Goal: Transaction & Acquisition: Purchase product/service

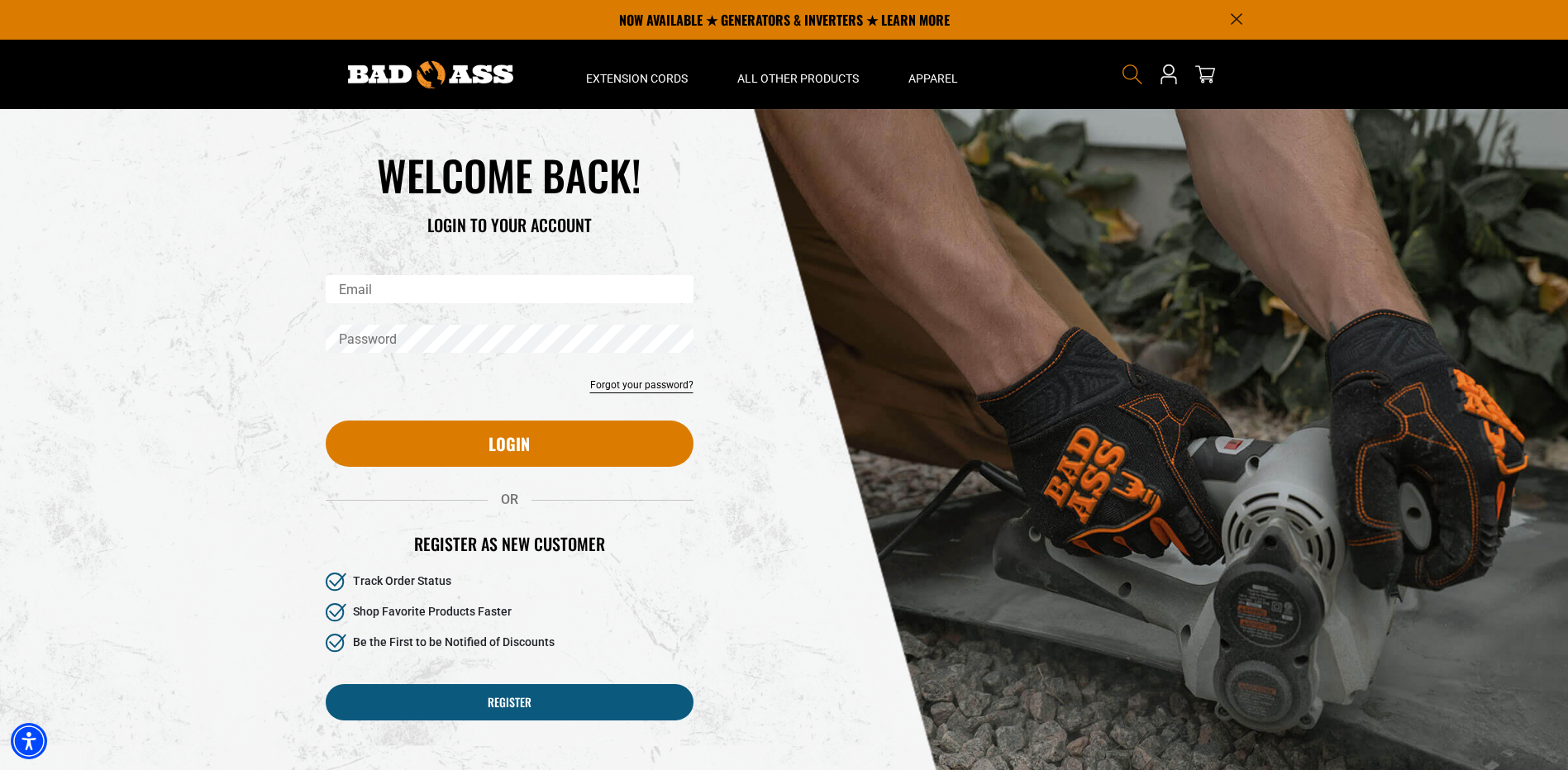
click at [1128, 75] on icon "Search" at bounding box center [1132, 74] width 22 height 22
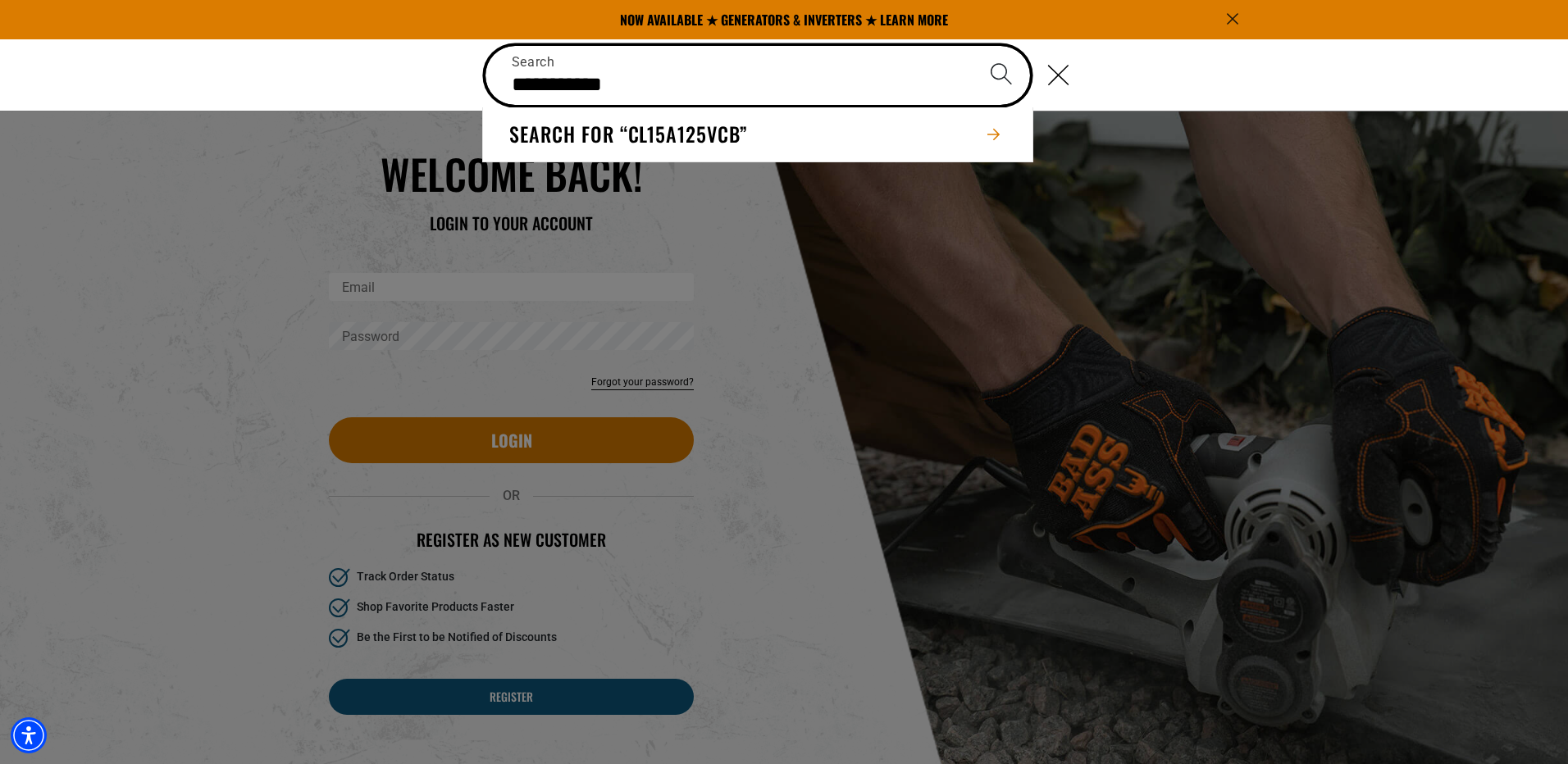
type input "**********"
click at [973, 46] on button "Search" at bounding box center [1001, 75] width 58 height 58
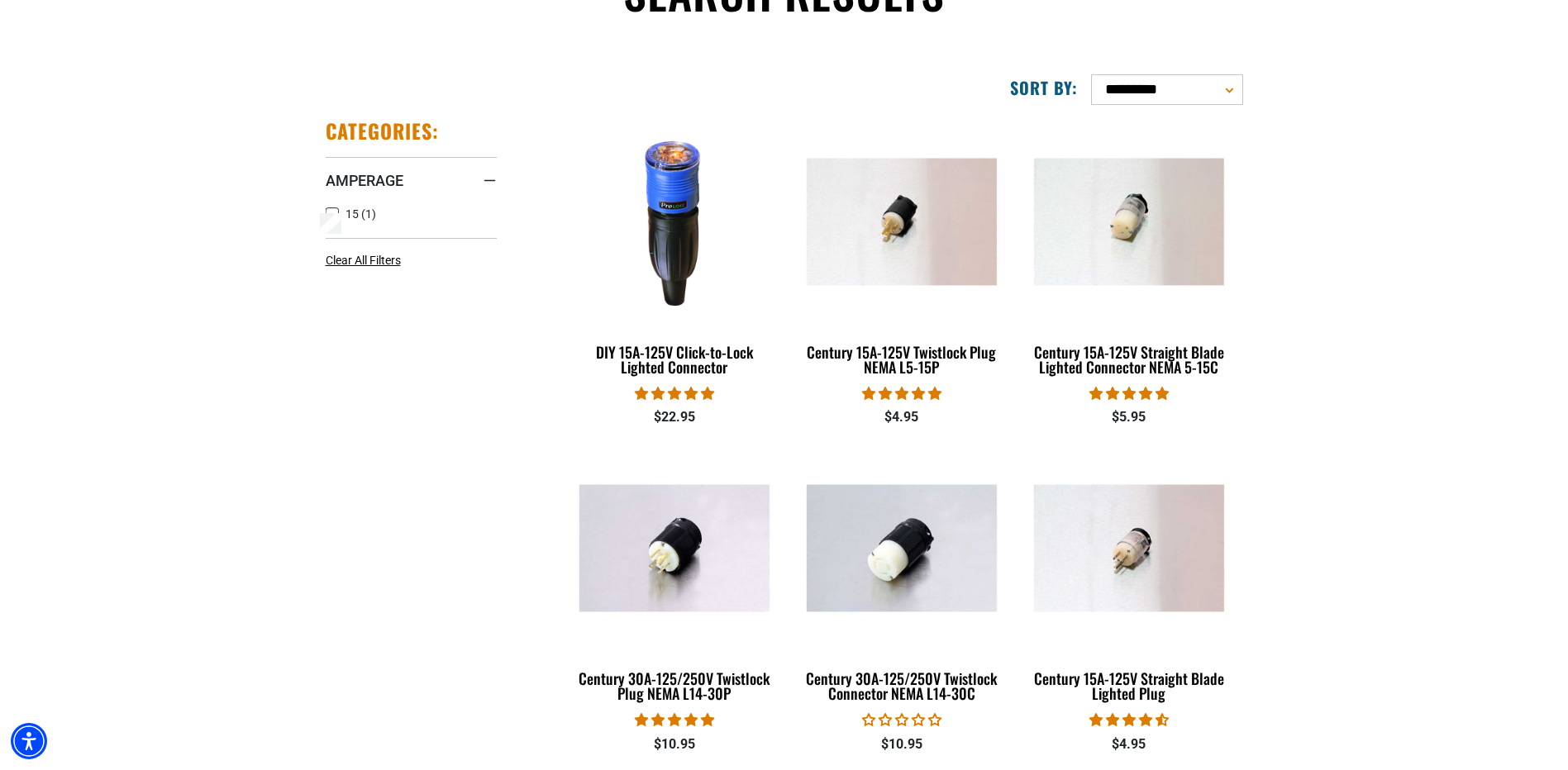
scroll to position [247, 0]
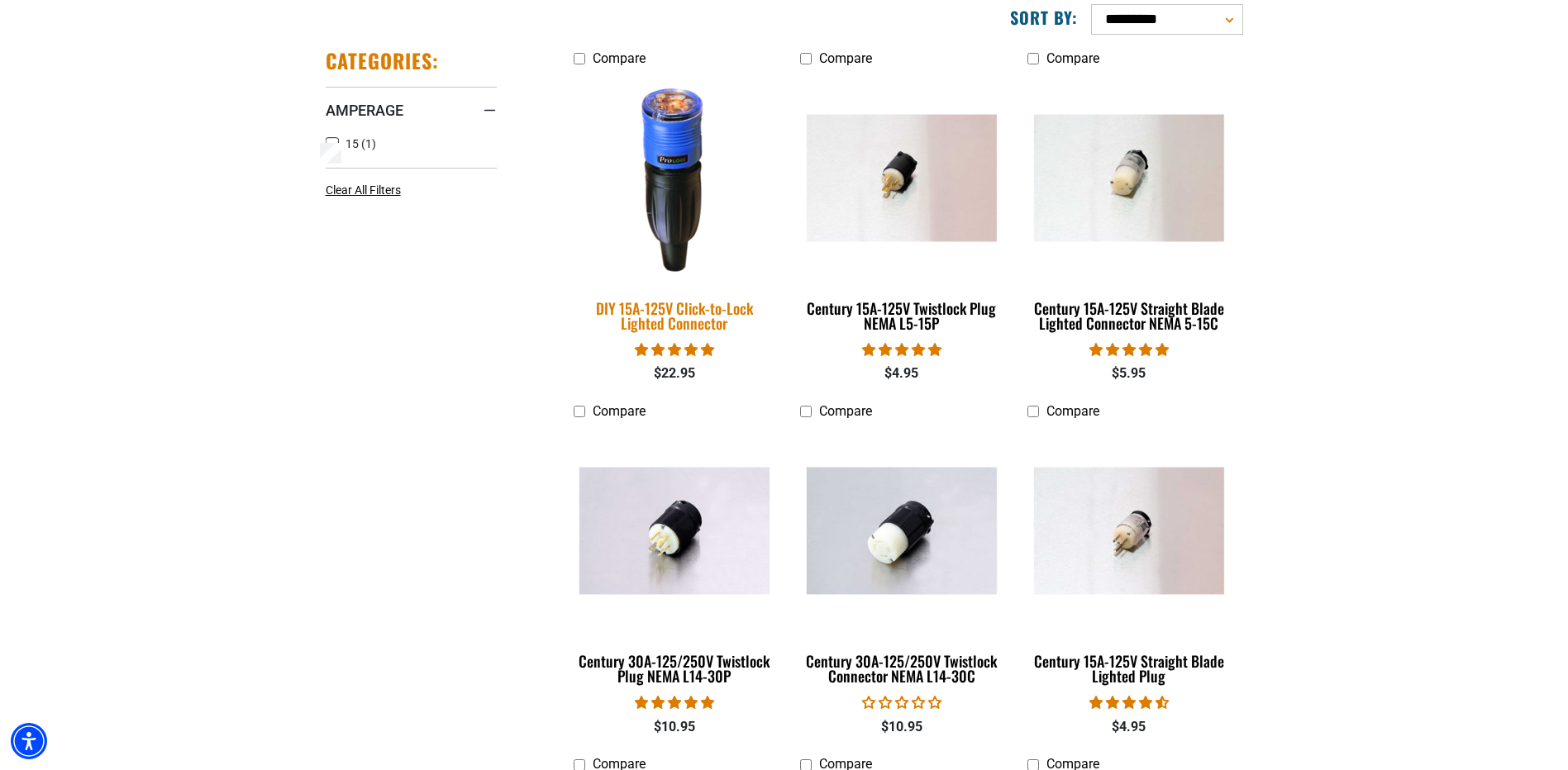
click at [674, 146] on img at bounding box center [674, 178] width 231 height 211
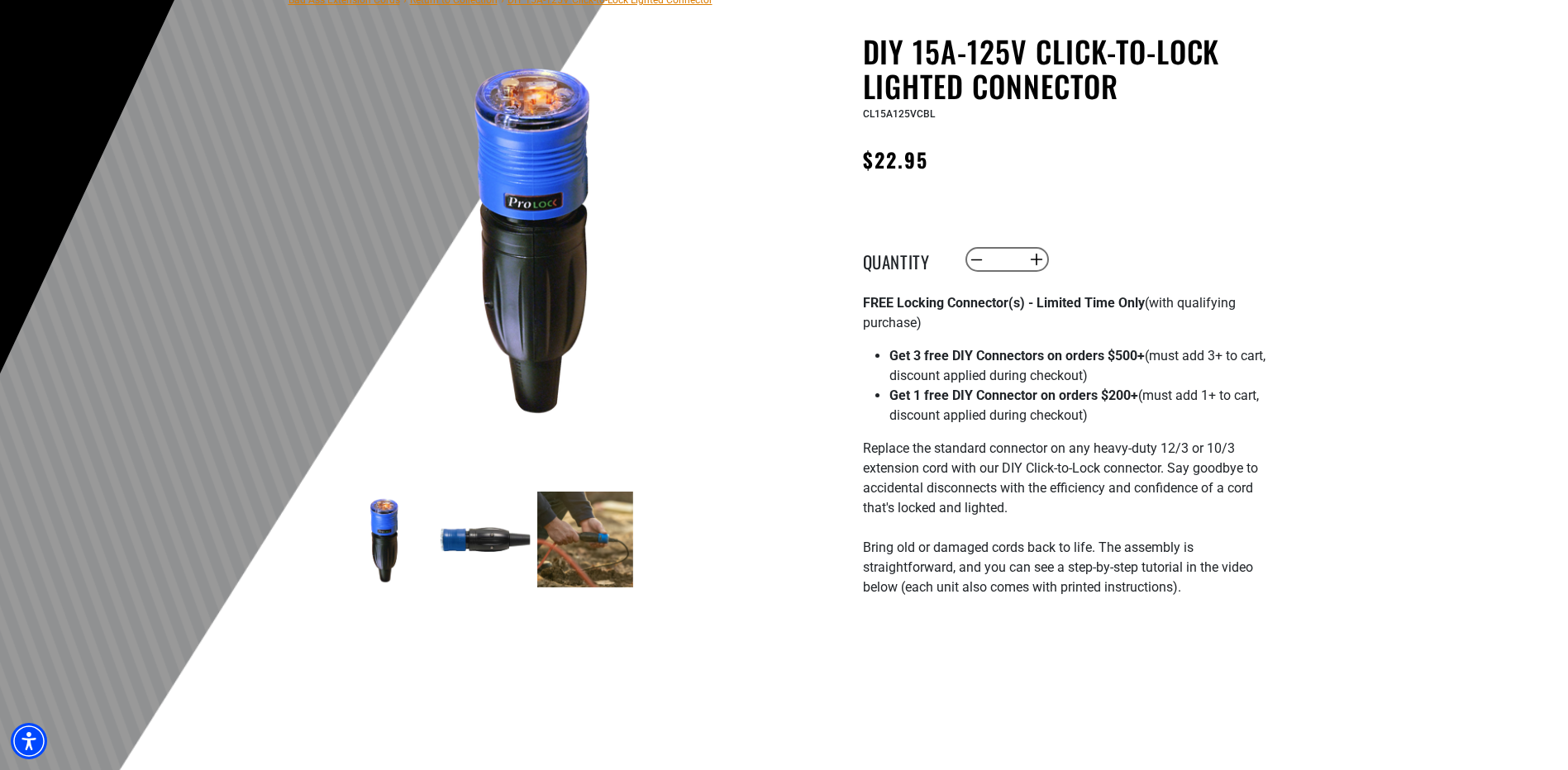
scroll to position [166, 0]
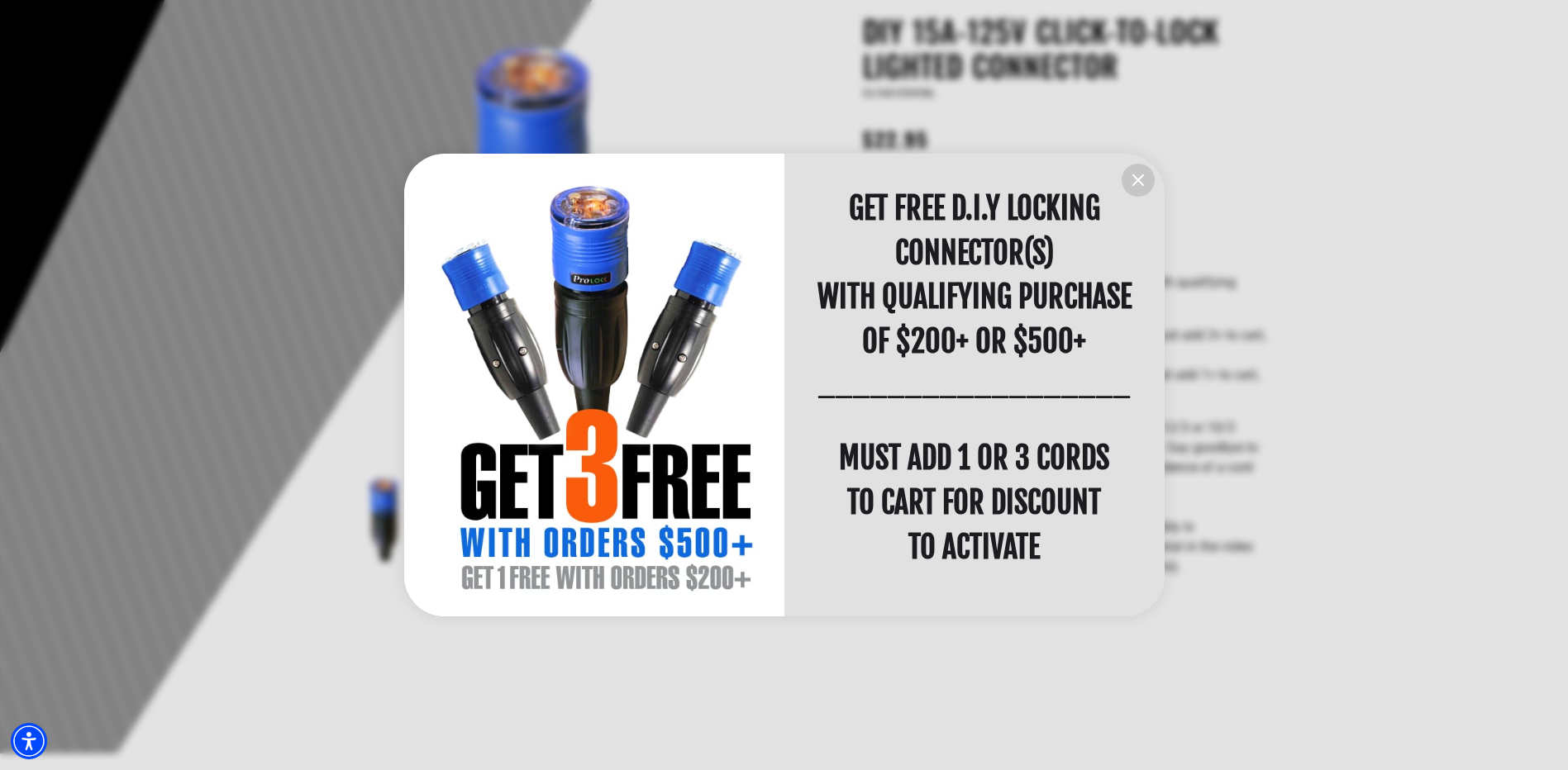
click at [1139, 175] on icon "information" at bounding box center [1138, 180] width 20 height 20
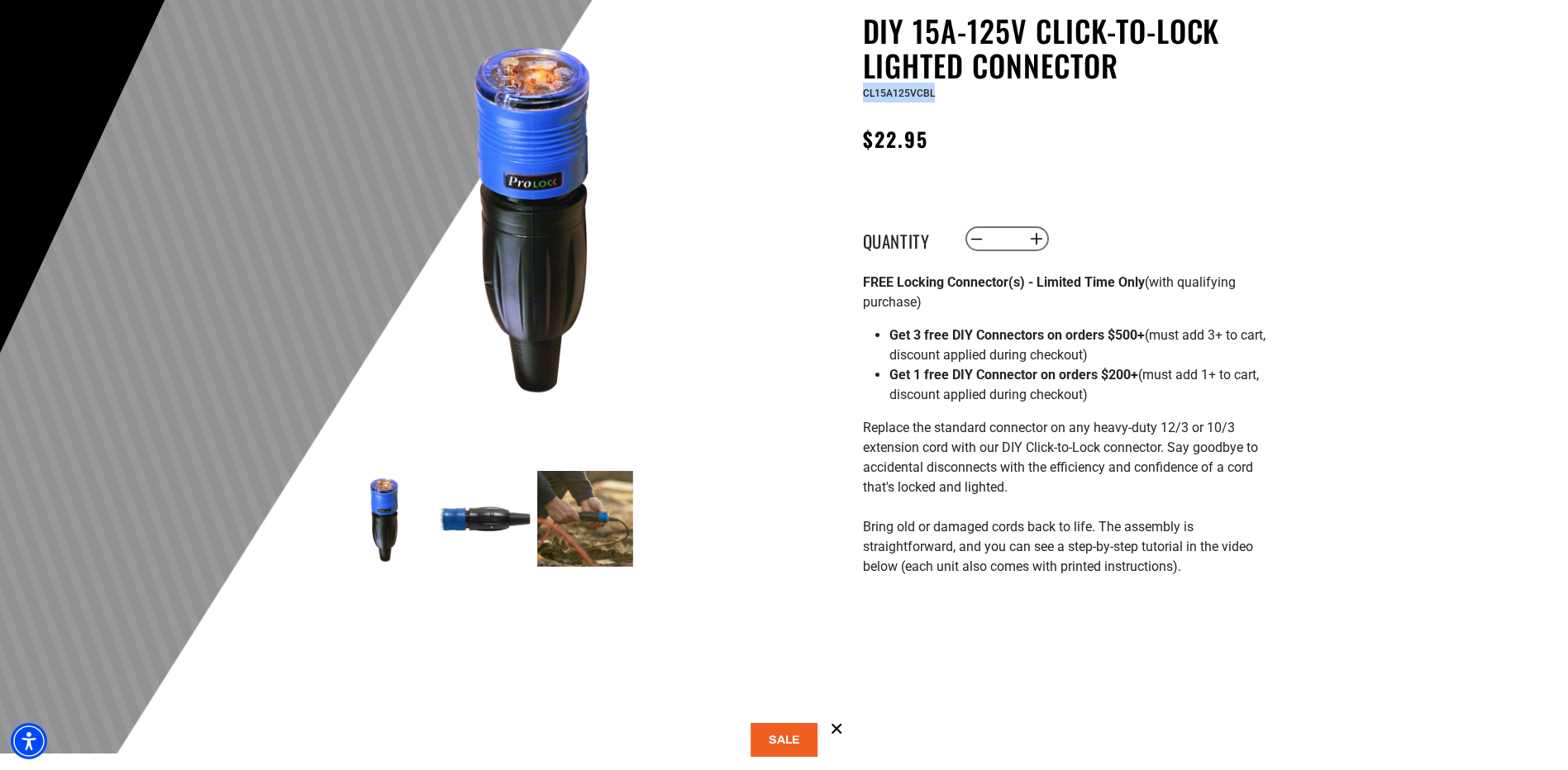
drag, startPoint x: 938, startPoint y: 95, endPoint x: 856, endPoint y: 101, distance: 82.2
click at [856, 101] on div "DIY 15A-125V Click-to-Lock Lighted Connector DIY 15A-125V Click-to-Lock Lighted…" at bounding box center [1032, 586] width 471 height 1147
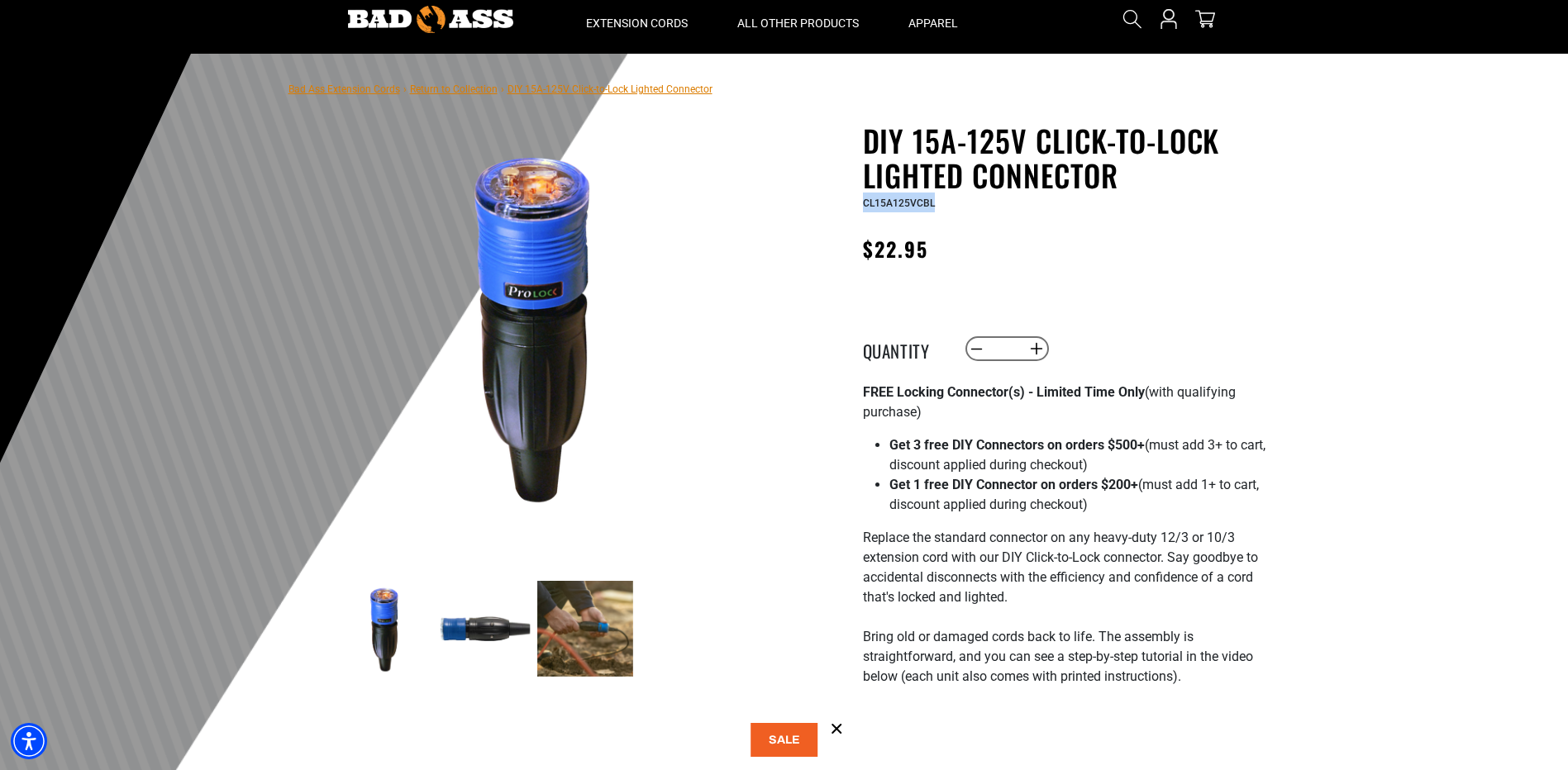
scroll to position [0, 0]
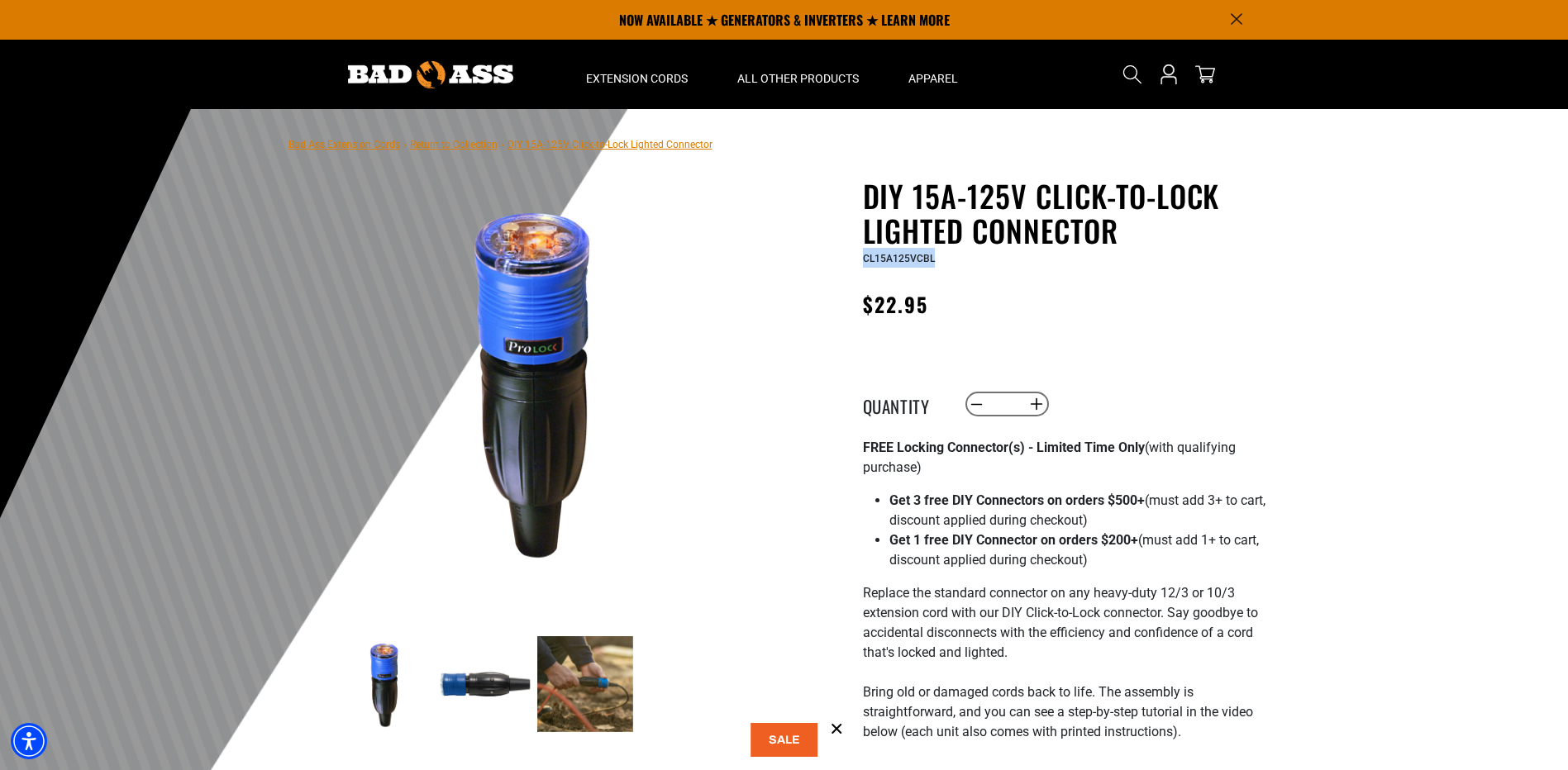
copy span "CL15A125VCBL"
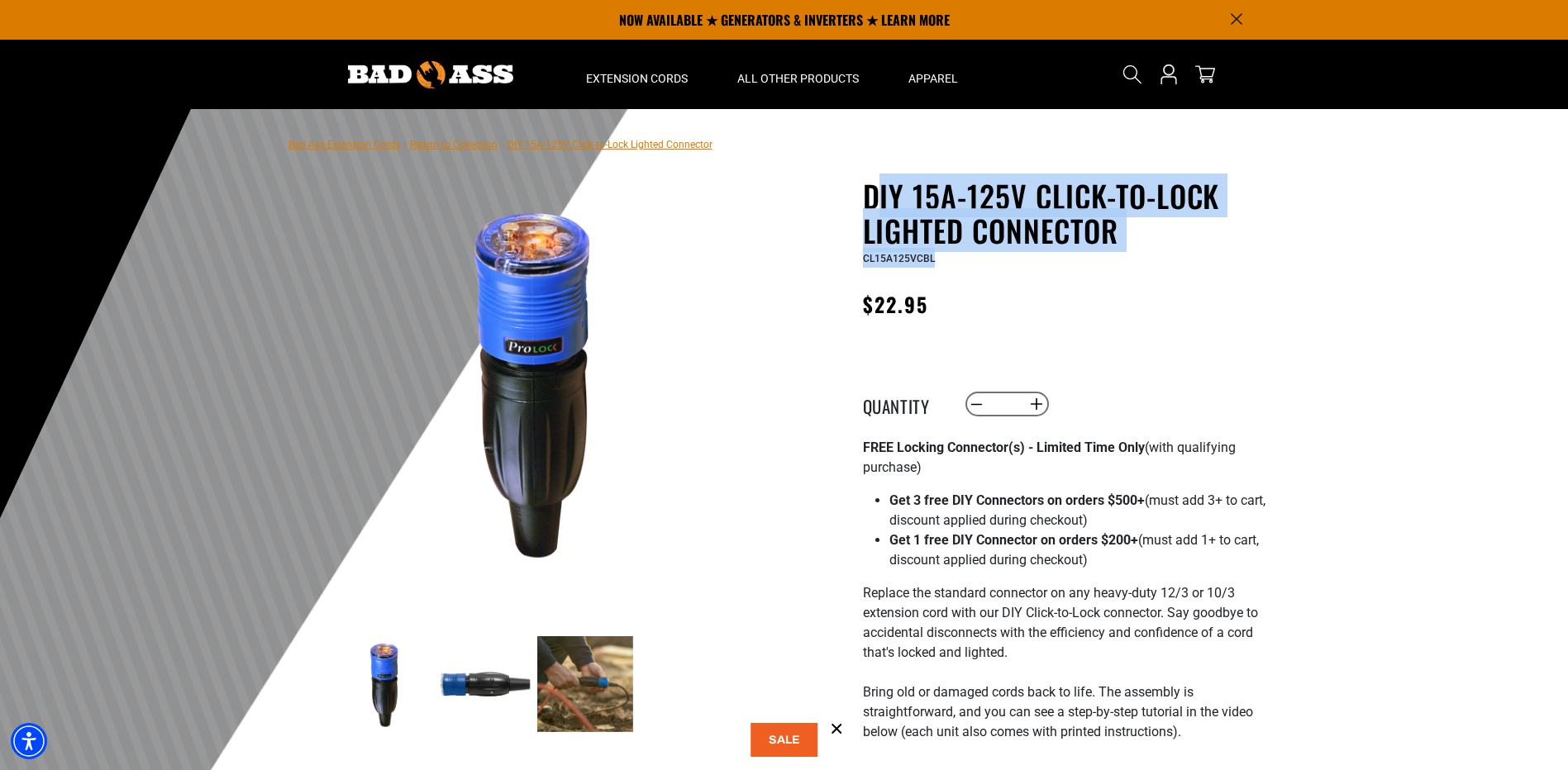
drag, startPoint x: 872, startPoint y: 193, endPoint x: 981, endPoint y: 263, distance: 129.5
click at [981, 265] on div "DIY 15A-125V Click-to-Lock Lighted Connector DIY 15A-125V Click-to-Lock Lighted…" at bounding box center [1064, 224] width 405 height 89
click at [981, 263] on div "CL15A125VCBL" at bounding box center [1064, 257] width 405 height 20
drag, startPoint x: 850, startPoint y: 189, endPoint x: 937, endPoint y: 261, distance: 112.9
click at [937, 261] on div "DIY 15A-125V Click-to-Lock Lighted Connector DIY 15A-125V Click-to-Lock Lighted…" at bounding box center [1032, 752] width 471 height 1147
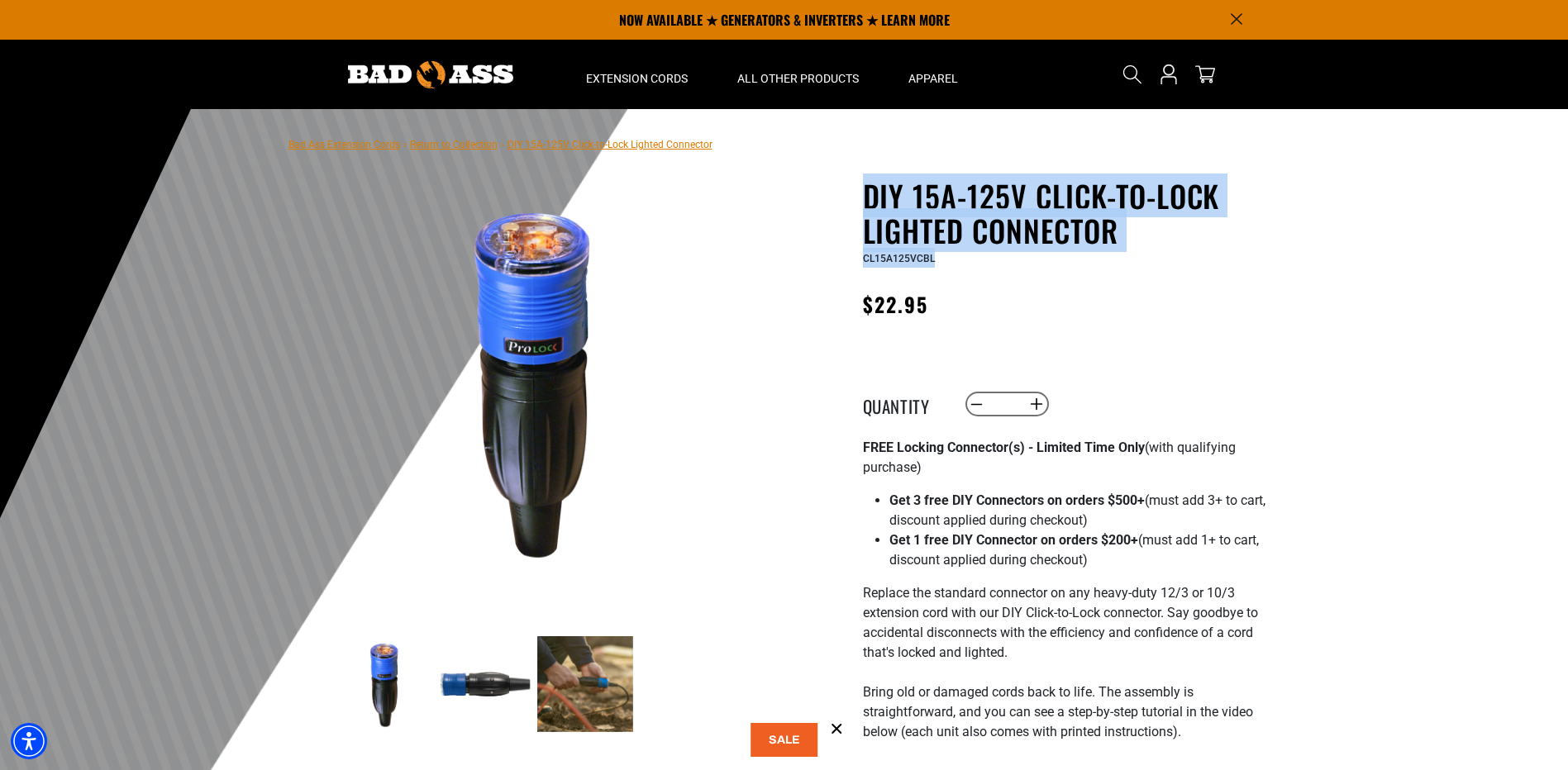
drag, startPoint x: 937, startPoint y: 261, endPoint x: 925, endPoint y: 253, distance: 14.4
copy div "DIY 15A-125V Click-to-Lock Lighted Connector DIY 15A-125V Click-to-Lock Lighted…"
